Goal: Task Accomplishment & Management: Use online tool/utility

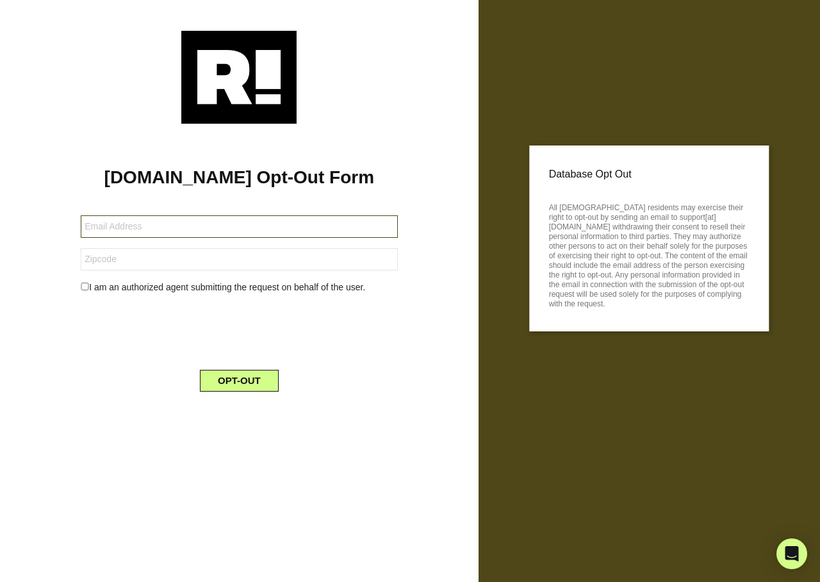
type input "[EMAIL_ADDRESS][DOMAIN_NAME]"
type input "96755"
type input "nbculp@gmail.com"
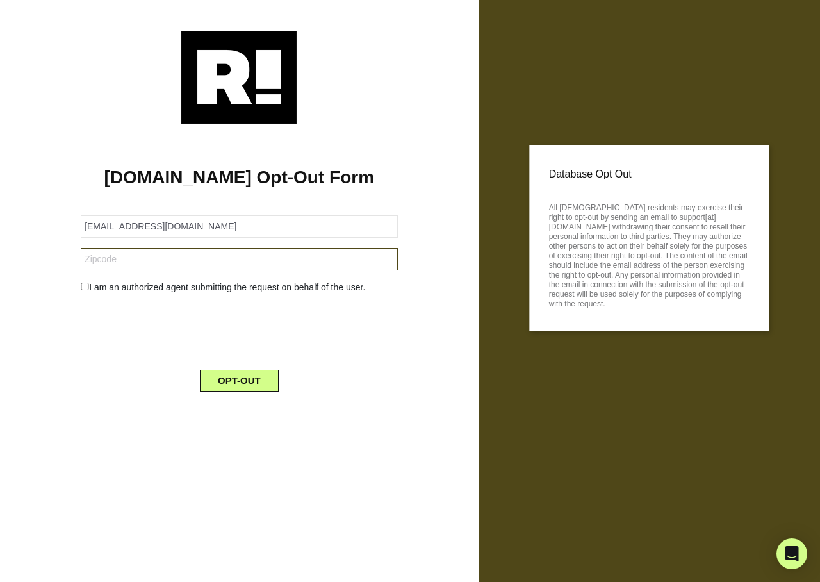
type input "04428"
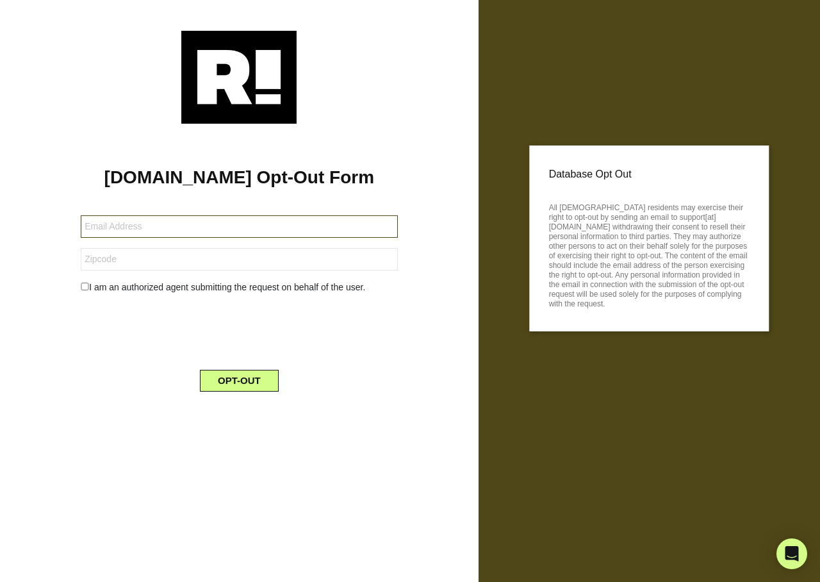
type input "[EMAIL_ADDRESS][DOMAIN_NAME]"
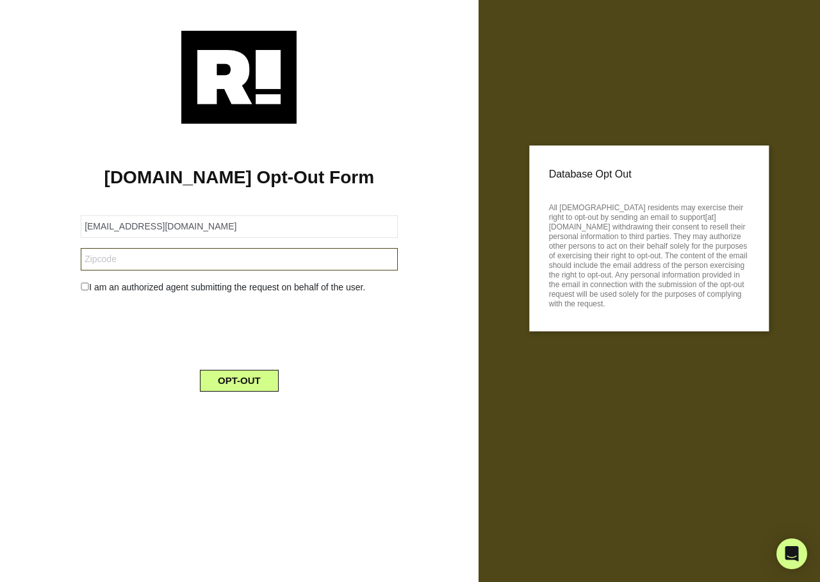
type input "12208"
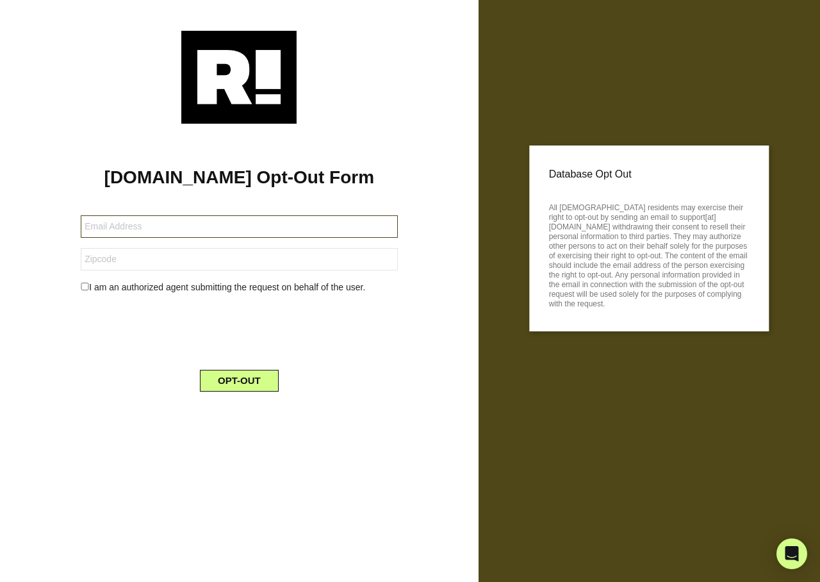
type input "guy2ton@yahoo.com"
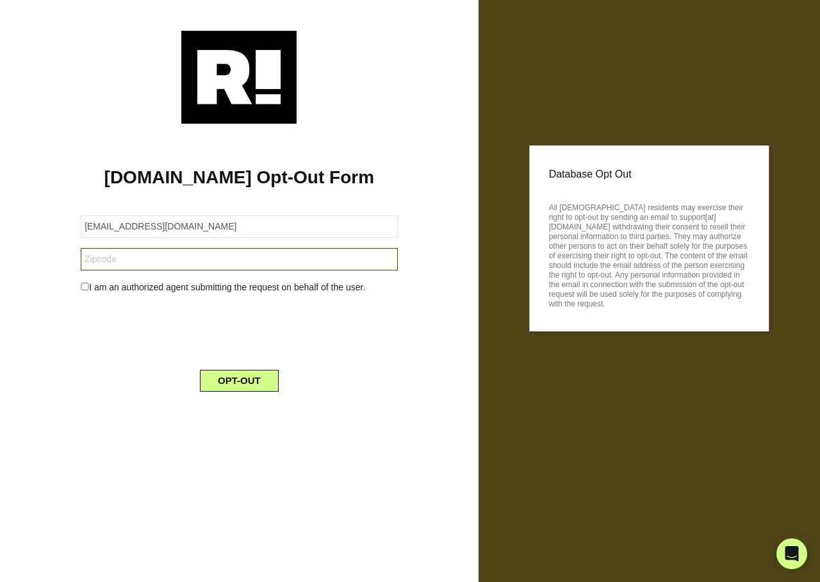
type input "85040"
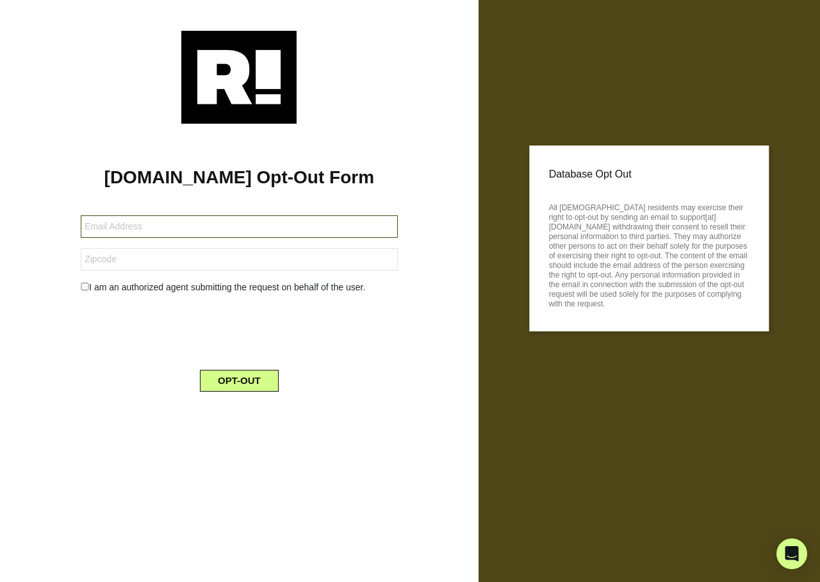
type input "[EMAIL_ADDRESS][DOMAIN_NAME]"
type input "79606"
type input "cherils2962@yahoo.com"
type input "70503"
type input "mamacopes@yahoo.com"
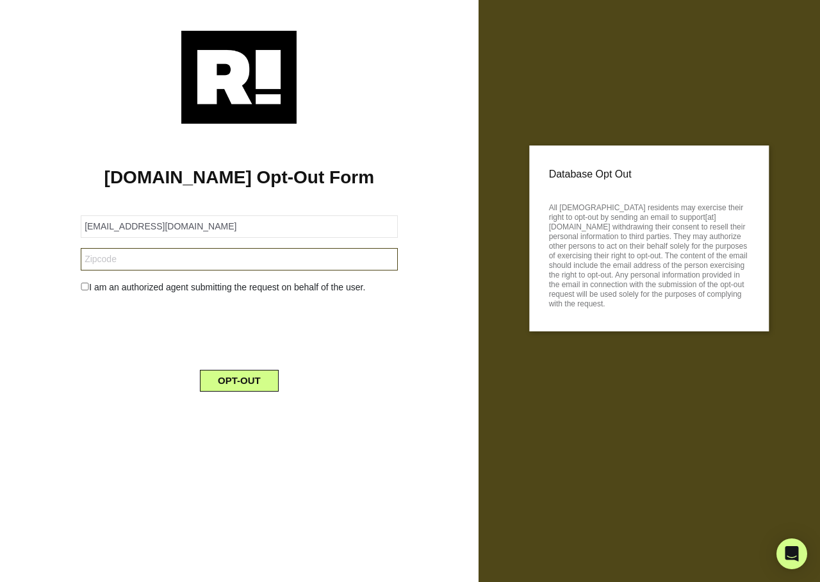
type input "97760"
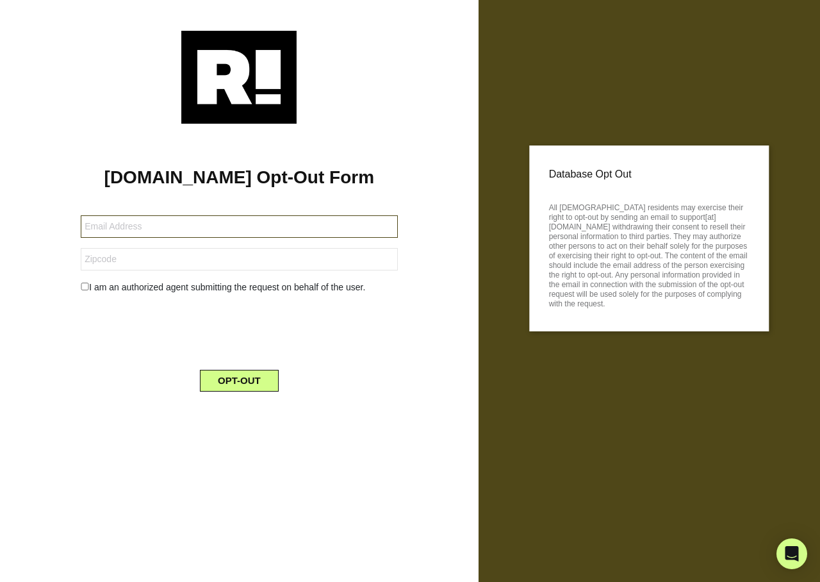
type input "[EMAIL_ADDRESS][DOMAIN_NAME]"
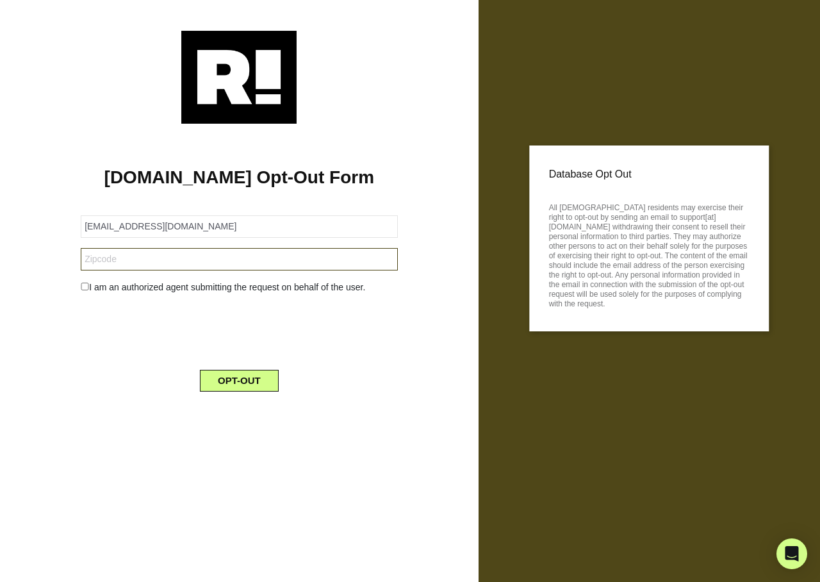
type input "34953"
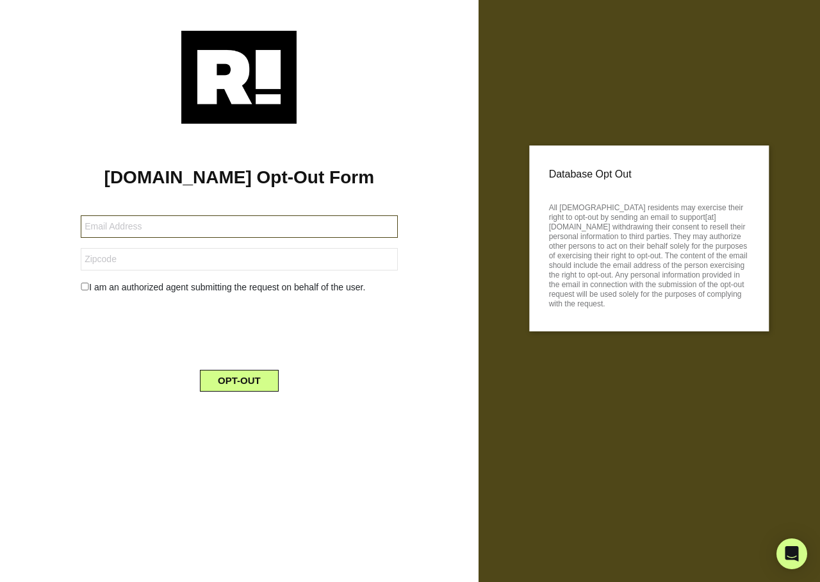
type input "marylinkrolak@comcast.net"
type input "60126"
type input "mjm25252000@yahoo.com"
type input "76401"
type input "[EMAIL_ADDRESS][DOMAIN_NAME]"
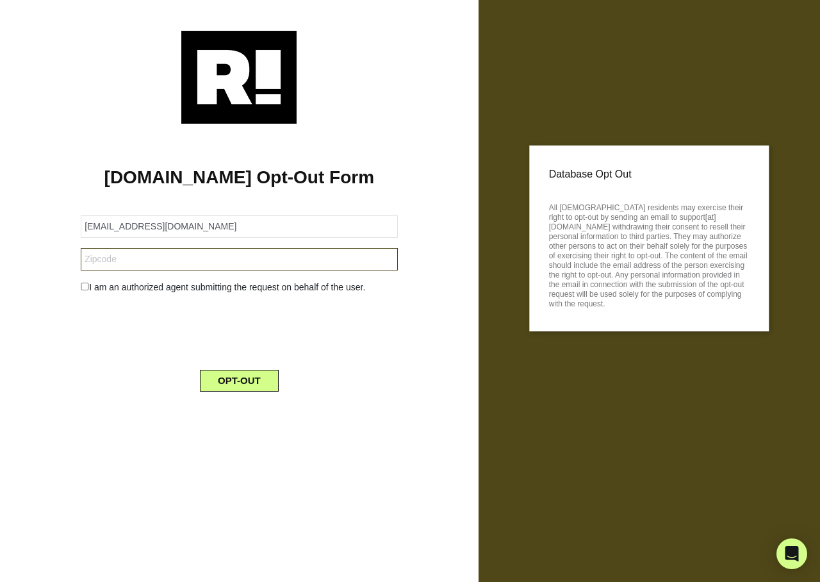
type input "78368"
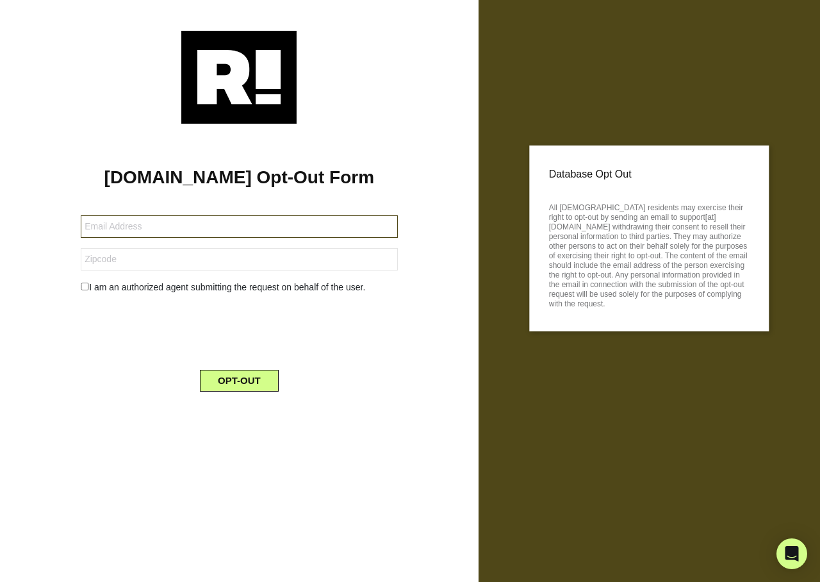
type input "[EMAIL_ADDRESS][DOMAIN_NAME]"
type input "72713"
type input "mvalentine78@aol.com"
type input "91941"
type input "[EMAIL_ADDRESS][DOMAIN_NAME]"
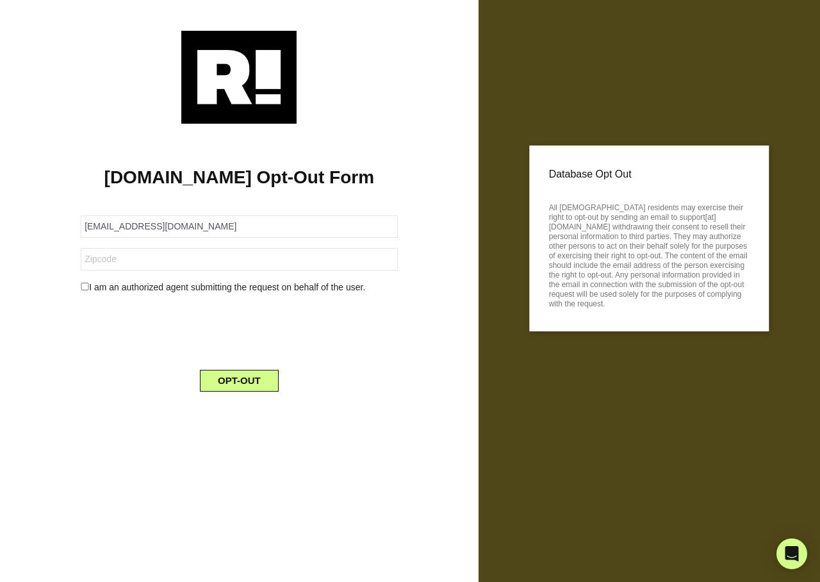
type input "92264"
type input "[EMAIL_ADDRESS][DOMAIN_NAME]"
type input "08865"
type input "smhurley24@yahoo.com"
type input "17241"
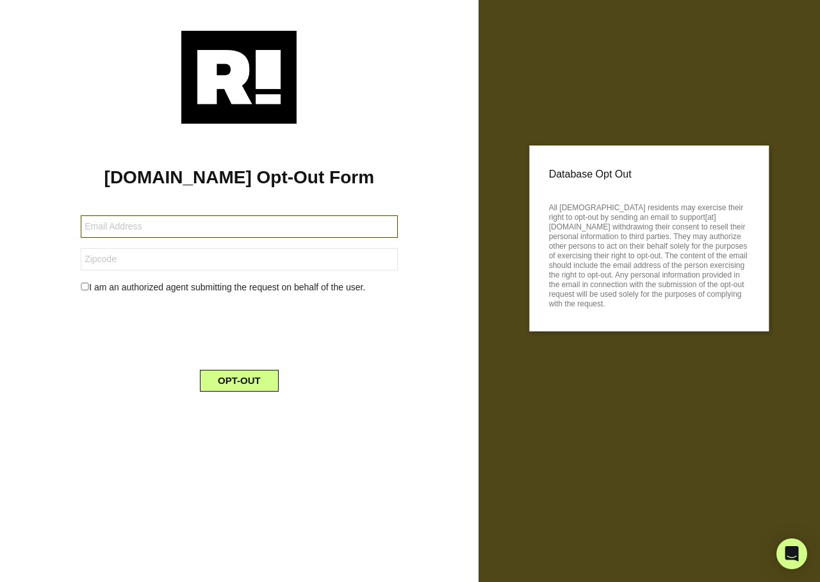
type input "[EMAIL_ADDRESS][DOMAIN_NAME]"
type input "84042"
type input "louwhooligan@gmail.com"
type input "22728"
type input "[EMAIL_ADDRESS][DOMAIN_NAME]"
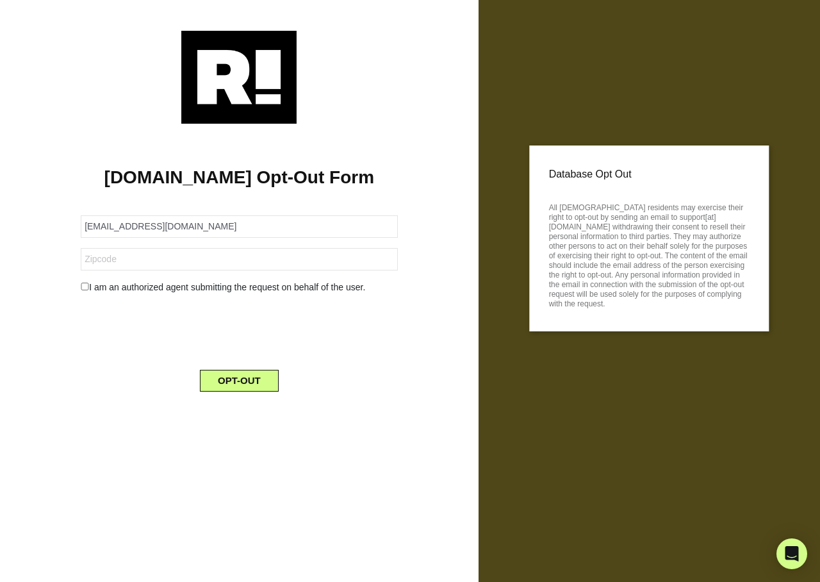
type input "55965"
type input "[EMAIL_ADDRESS][DOMAIN_NAME]"
type input "15129"
type input "[EMAIL_ADDRESS][DOMAIN_NAME]"
type input "34104"
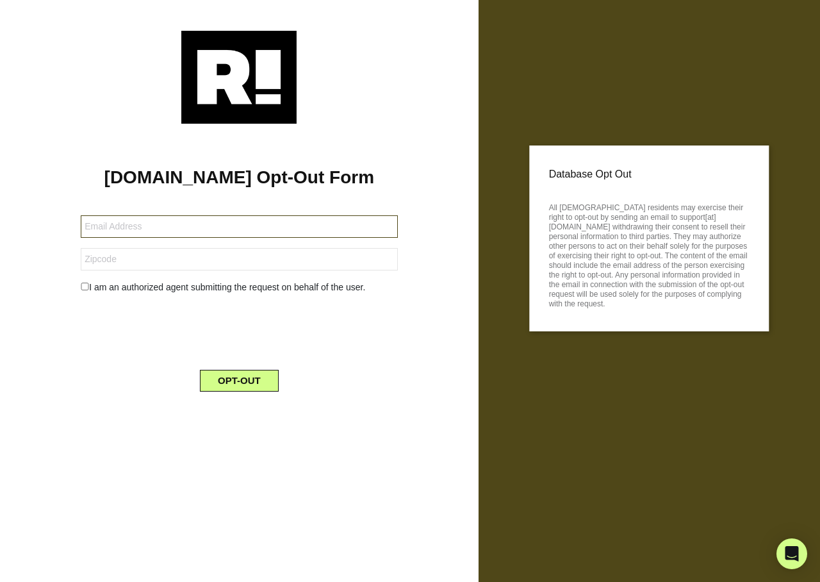
type input "azmotaz@gmail.com"
type input "72753"
type input "[EMAIL_ADDRESS][DOMAIN_NAME]"
type input "19454"
type input "[EMAIL_ADDRESS][DOMAIN_NAME]"
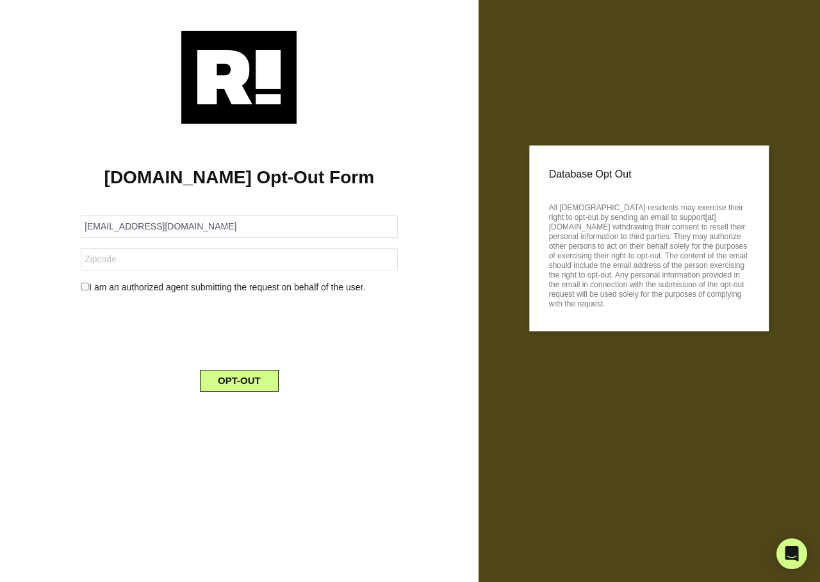
type input "97214"
